Goal: Task Accomplishment & Management: Complete application form

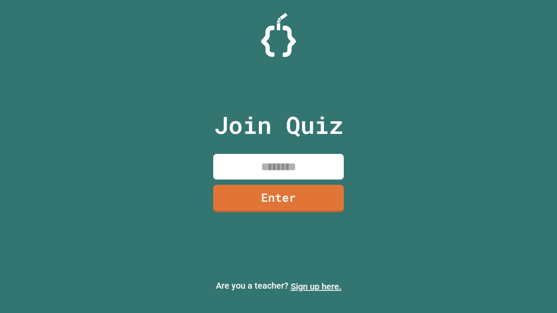
click at [316, 287] on link "Sign up here." at bounding box center [316, 286] width 51 height 10
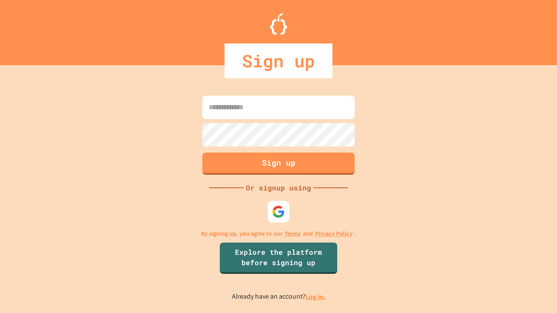
click at [316, 297] on link "Log in." at bounding box center [315, 296] width 20 height 9
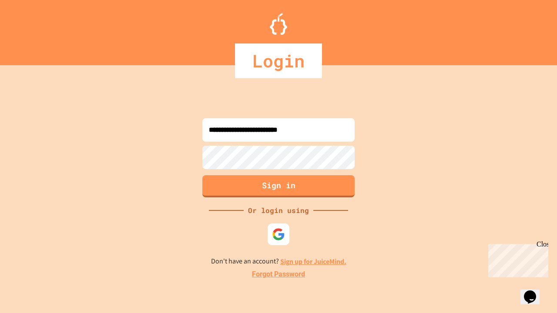
type input "**********"
